Goal: Task Accomplishment & Management: Use online tool/utility

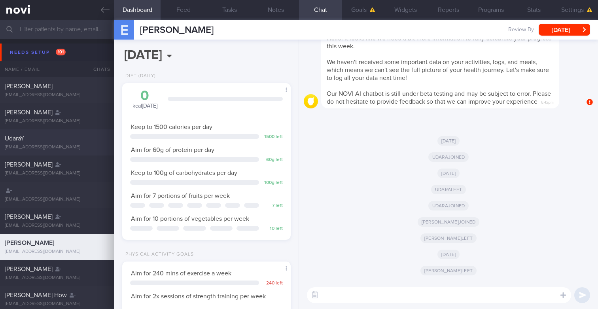
scroll to position [79, 157]
click at [54, 144] on div "UdaraY [EMAIL_ADDRESS][DOMAIN_NAME]" at bounding box center [57, 142] width 114 height 16
type input "user"
select select "7"
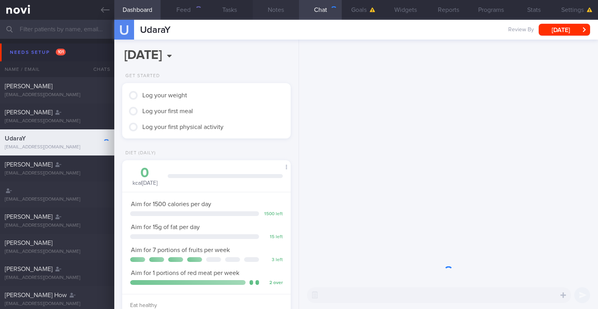
scroll to position [89, 154]
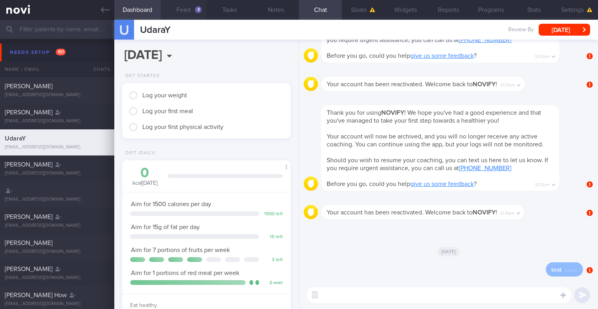
click at [199, 9] on div "3" at bounding box center [198, 9] width 7 height 7
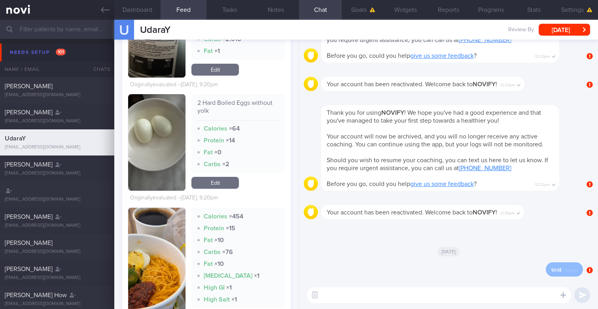
scroll to position [669, 0]
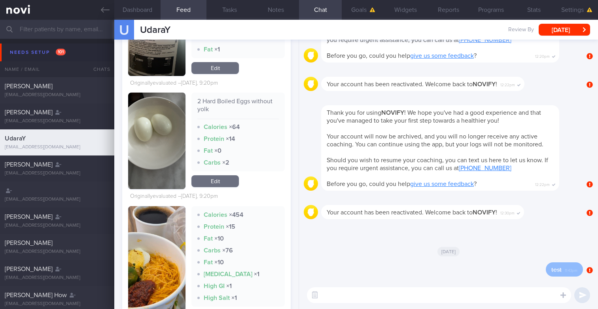
click at [214, 187] on link "Edit" at bounding box center [214, 181] width 47 height 12
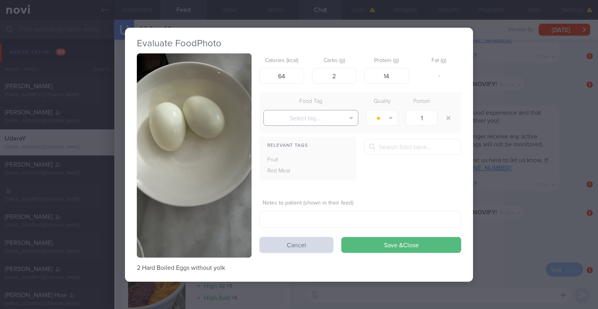
click at [302, 116] on button "Select tag..." at bounding box center [310, 118] width 95 height 16
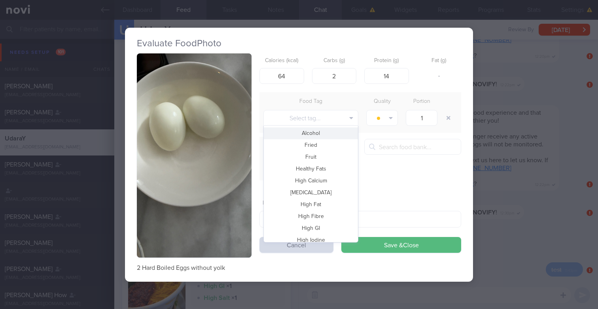
click at [314, 100] on div "Food Tag" at bounding box center [310, 101] width 103 height 11
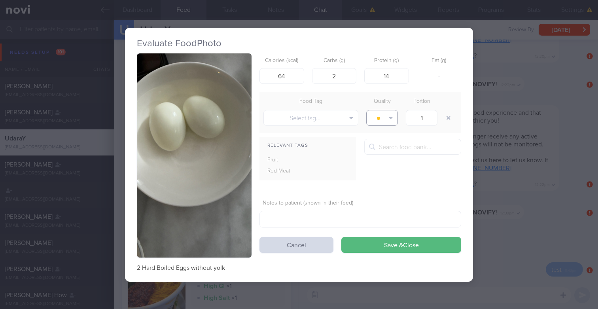
click at [375, 115] on button "button" at bounding box center [382, 118] width 32 height 16
click at [373, 105] on div "Quality" at bounding box center [382, 101] width 40 height 11
click at [392, 123] on button "button" at bounding box center [382, 118] width 32 height 16
click at [377, 104] on div "Quality" at bounding box center [382, 101] width 40 height 11
click at [295, 253] on div "2 Hard Boiled Eggs without yolk Calories (kcal) 64 Carbs (g) 2 Protein (g) 14 F…" at bounding box center [299, 162] width 324 height 218
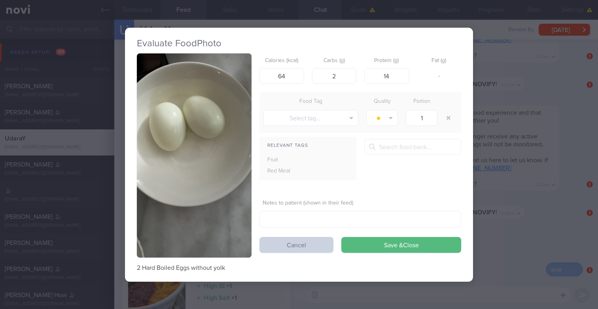
click at [295, 249] on button "Cancel" at bounding box center [296, 245] width 74 height 16
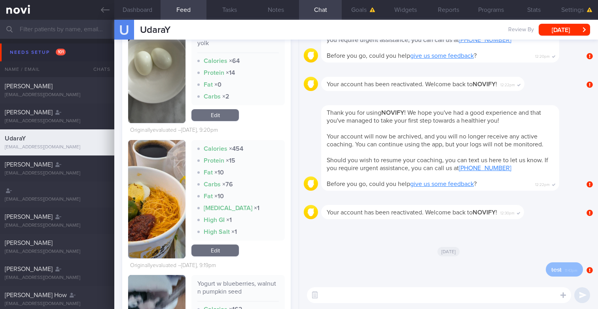
scroll to position [748, 0]
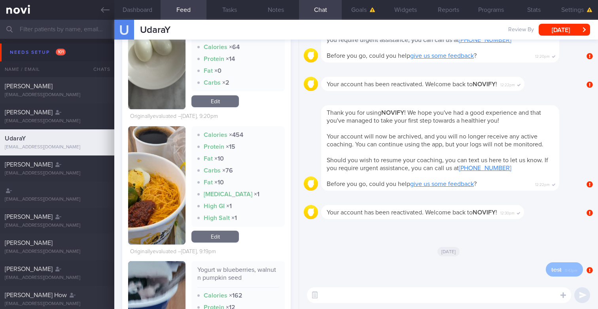
click at [209, 242] on link "Edit" at bounding box center [214, 237] width 47 height 12
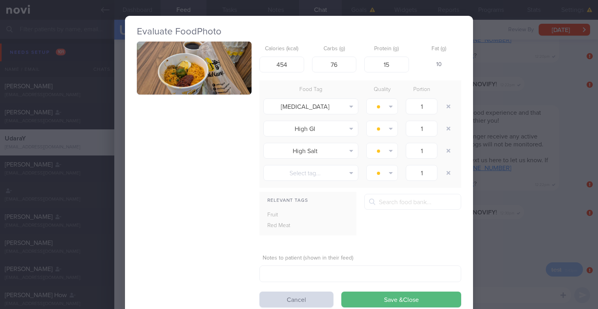
scroll to position [12, 0]
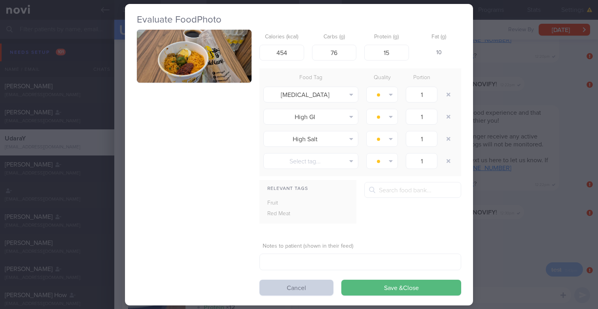
click at [315, 286] on button "Cancel" at bounding box center [296, 288] width 74 height 16
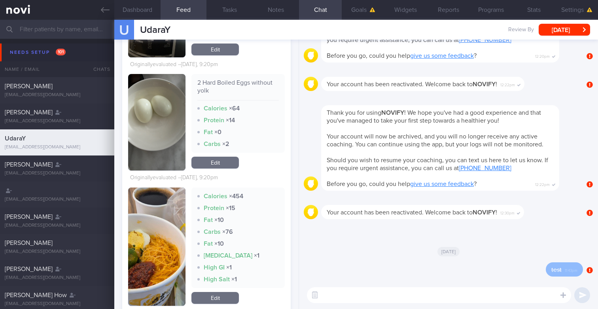
scroll to position [683, 0]
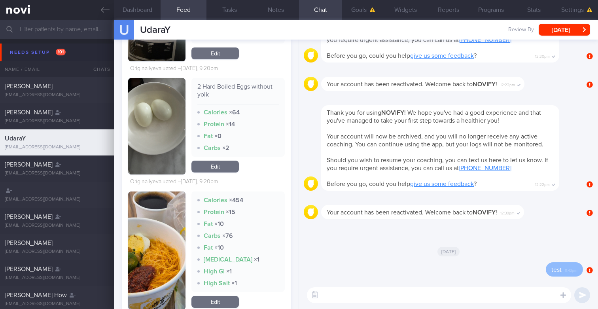
click at [218, 172] on link "Edit" at bounding box center [214, 167] width 47 height 12
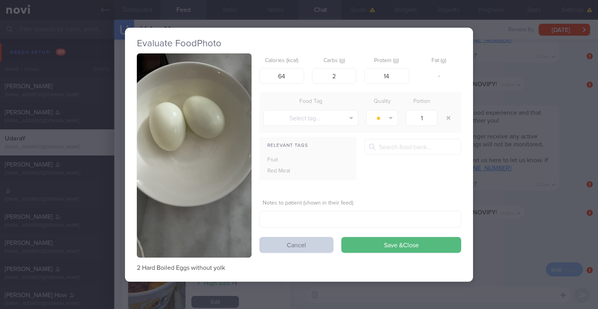
click at [288, 243] on button "Cancel" at bounding box center [296, 245] width 74 height 16
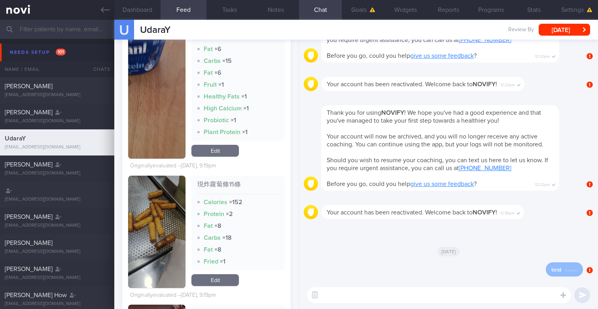
scroll to position [1131, 0]
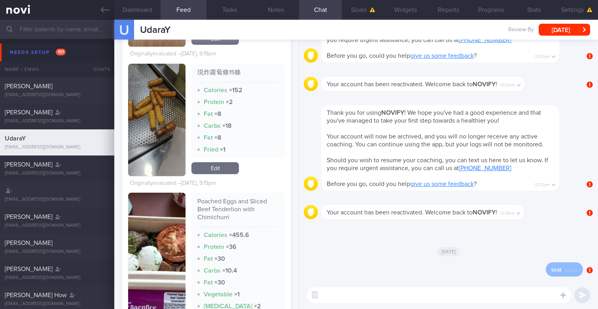
click at [215, 174] on link "Edit" at bounding box center [214, 168] width 47 height 12
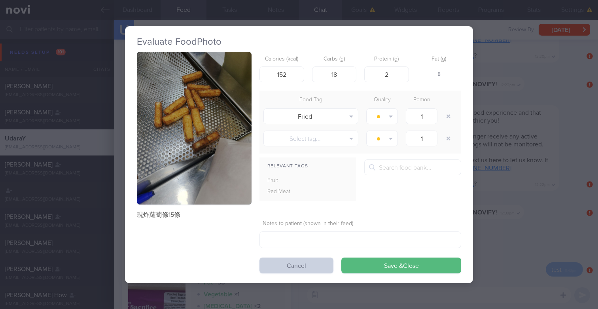
drag, startPoint x: 310, startPoint y: 270, endPoint x: 312, endPoint y: 264, distance: 6.8
click at [312, 262] on button "Cancel" at bounding box center [296, 266] width 74 height 16
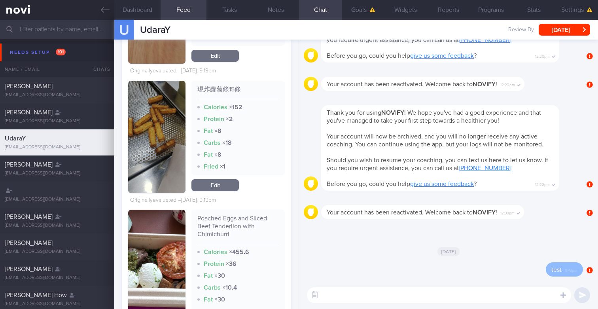
scroll to position [1105, 0]
